Goal: Navigation & Orientation: Find specific page/section

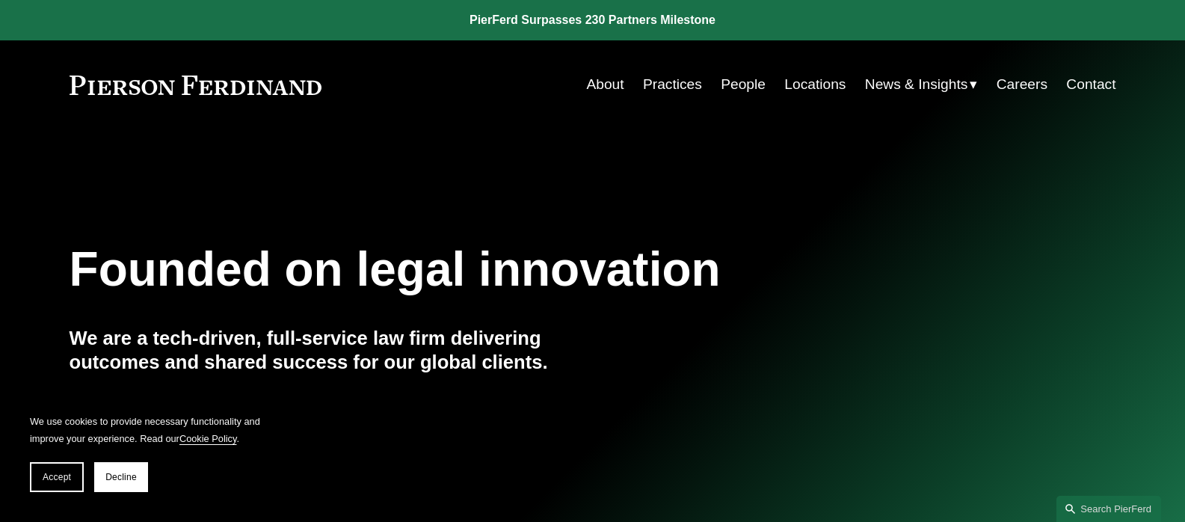
click at [752, 34] on link "People" at bounding box center [743, 84] width 45 height 28
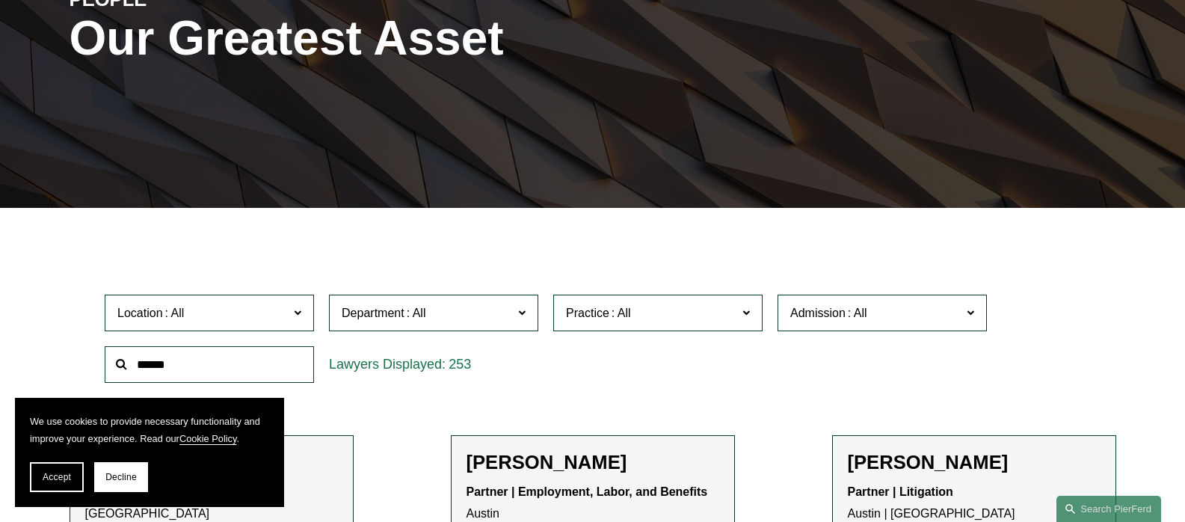
scroll to position [374, 0]
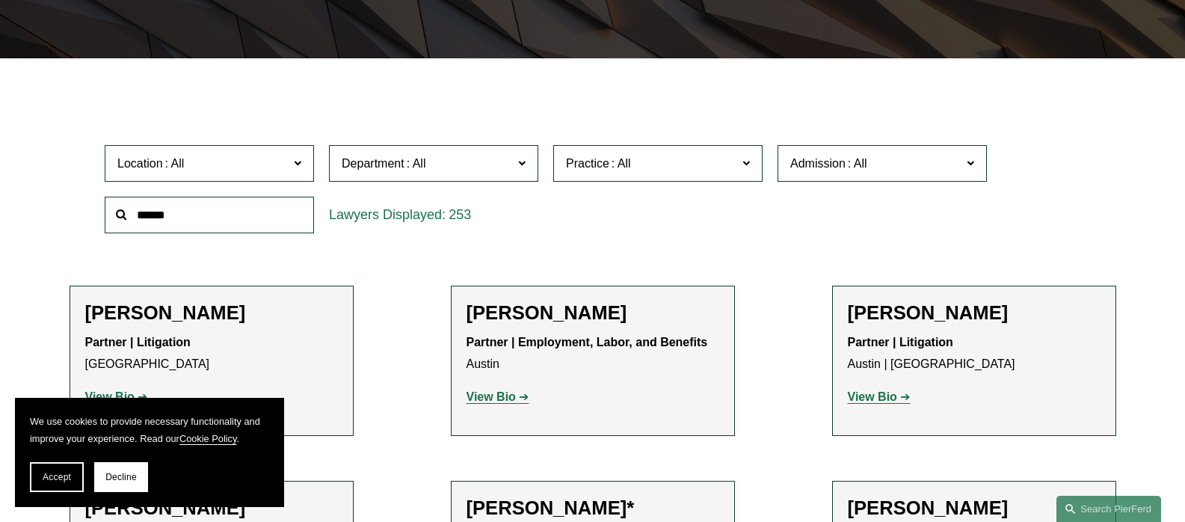
click at [251, 206] on input "text" at bounding box center [209, 215] width 209 height 37
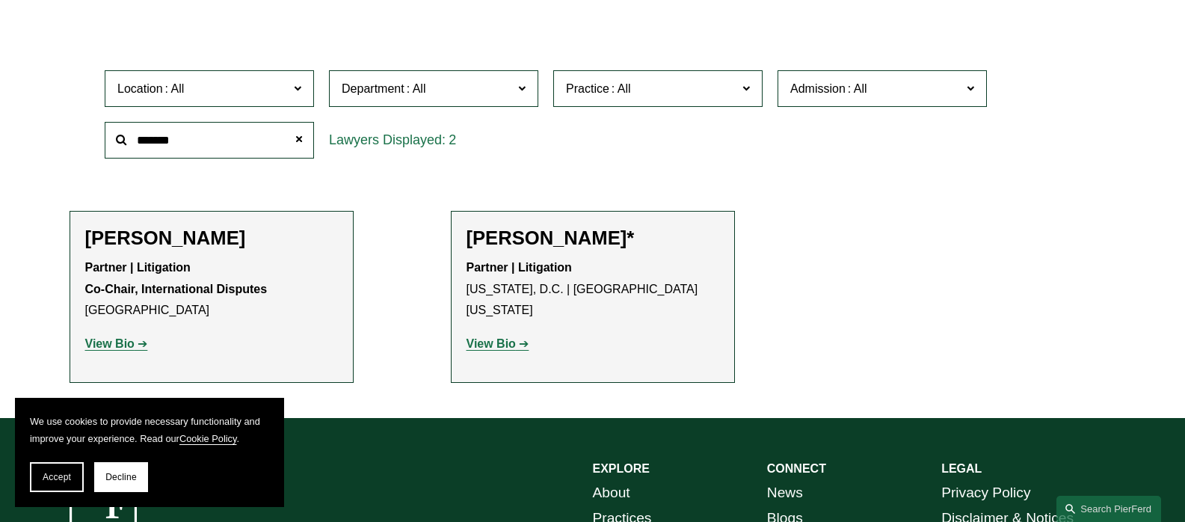
scroll to position [523, 0]
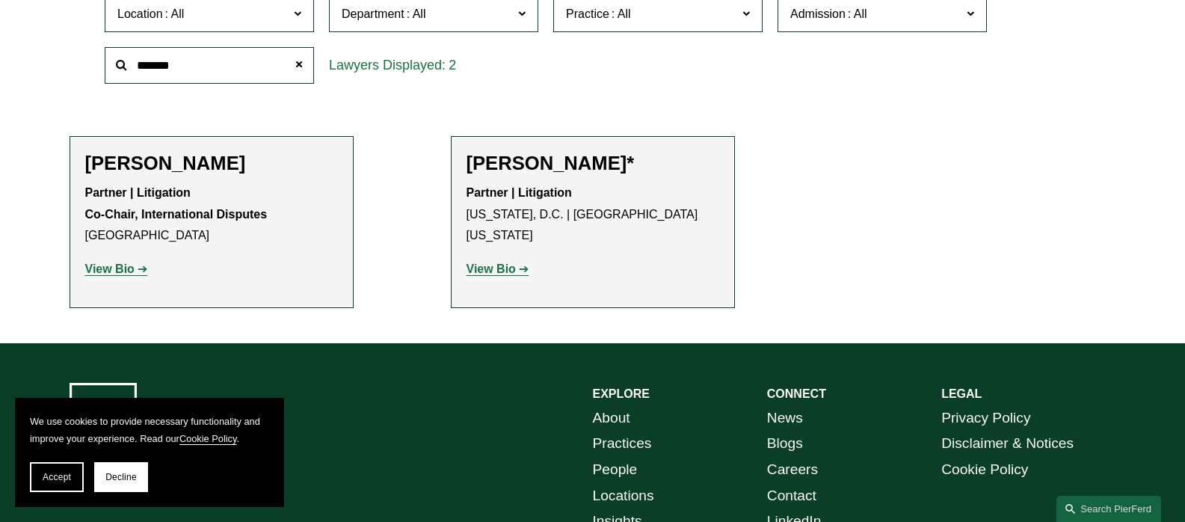
type input "*******"
click at [492, 262] on strong "View Bio" at bounding box center [490, 268] width 49 height 13
click at [96, 274] on strong "View Bio" at bounding box center [109, 268] width 49 height 13
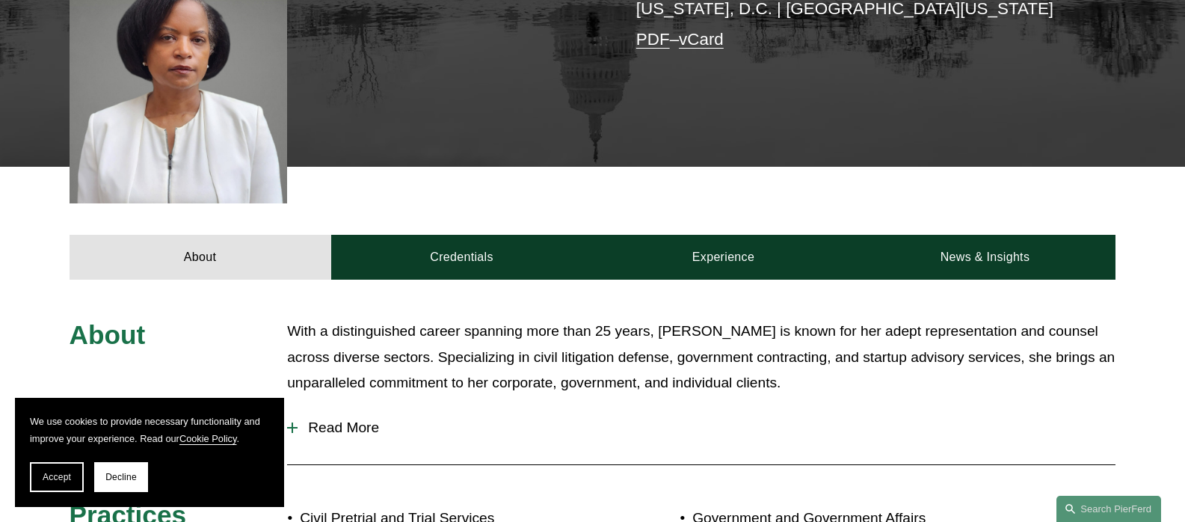
scroll to position [523, 0]
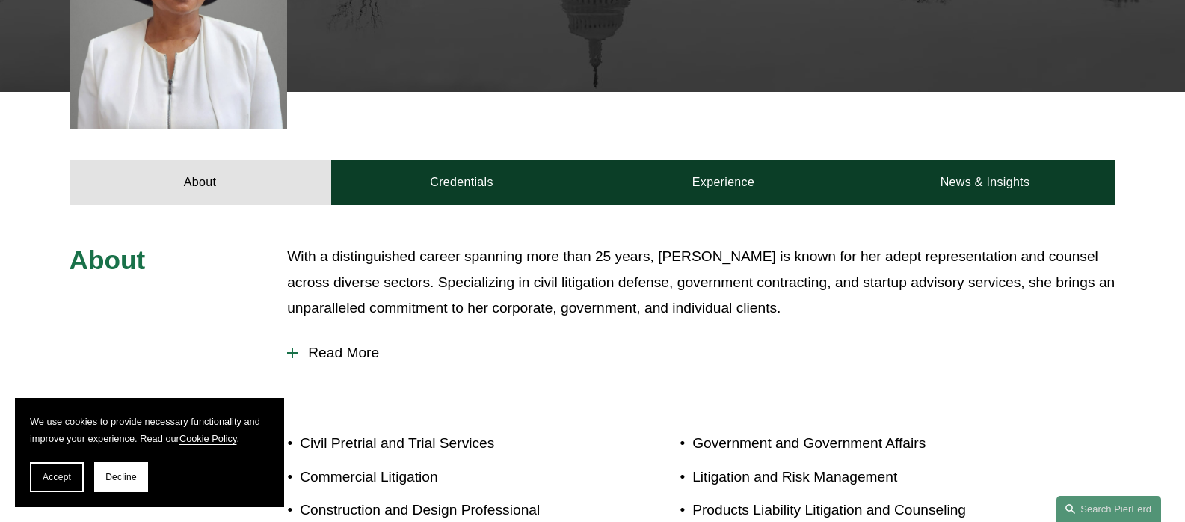
click at [318, 345] on span "Read More" at bounding box center [707, 353] width 818 height 16
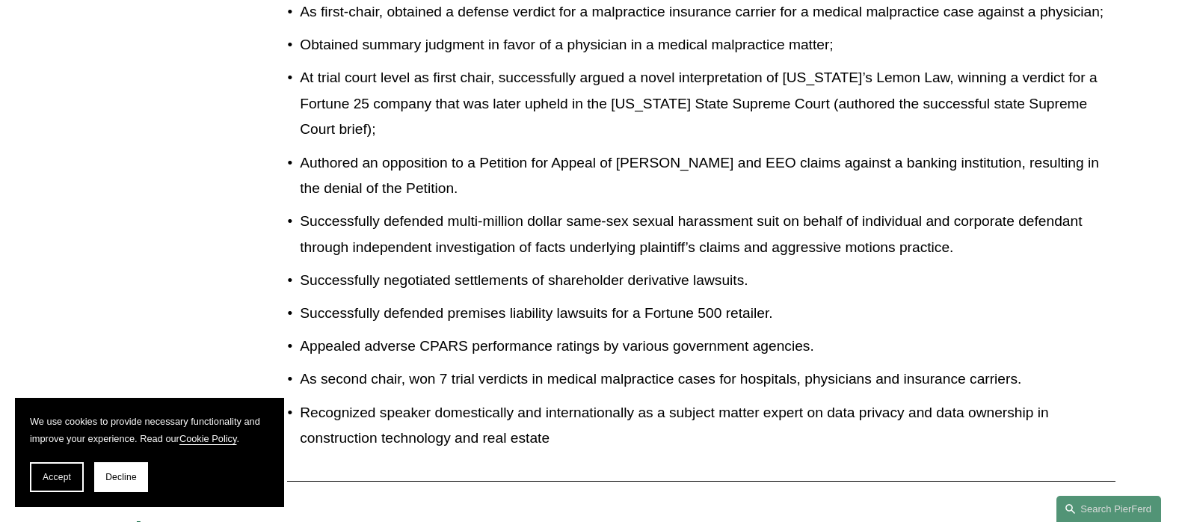
scroll to position [1346, 0]
